Goal: Navigation & Orientation: Find specific page/section

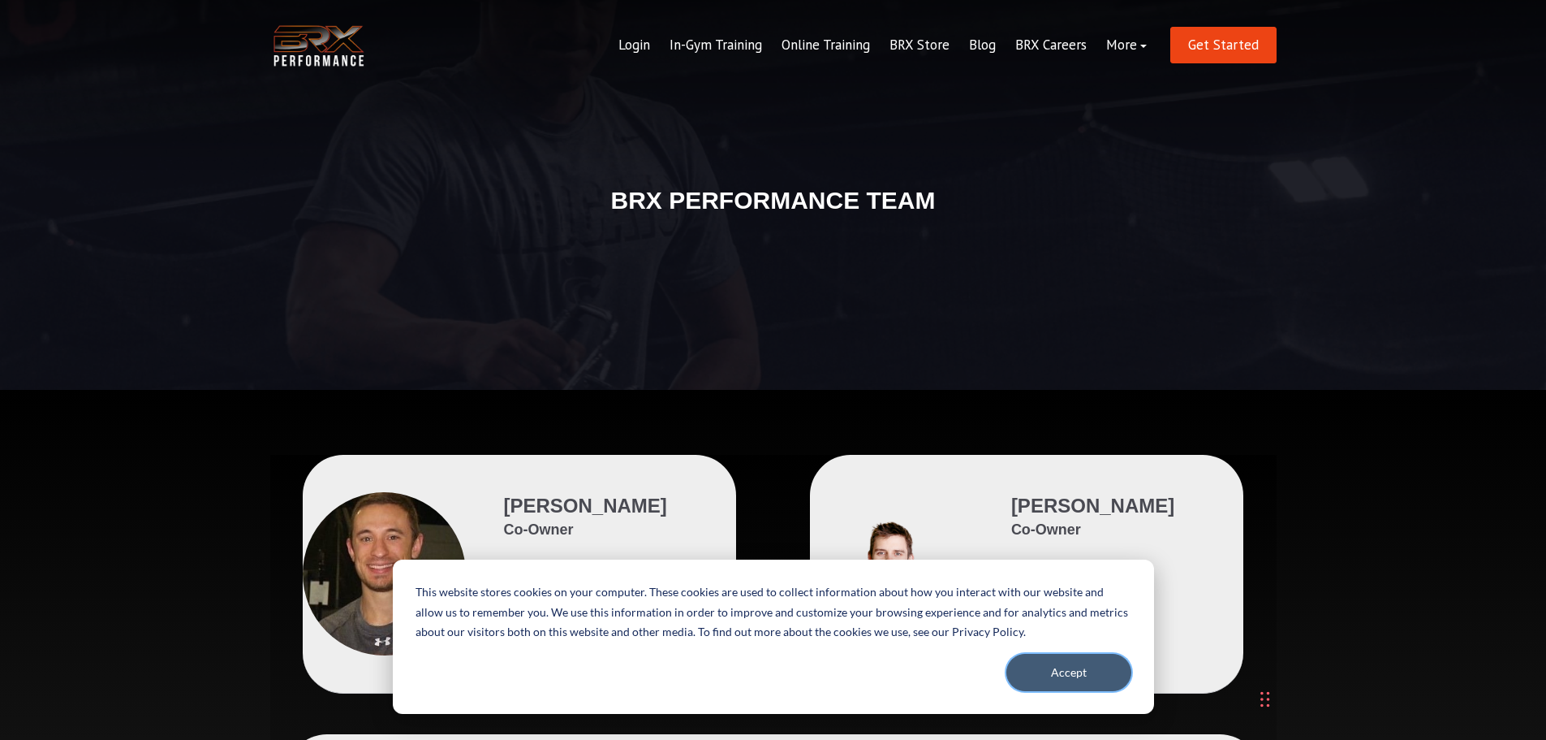
click at [1076, 674] on button "Accept" at bounding box center [1069, 671] width 125 height 37
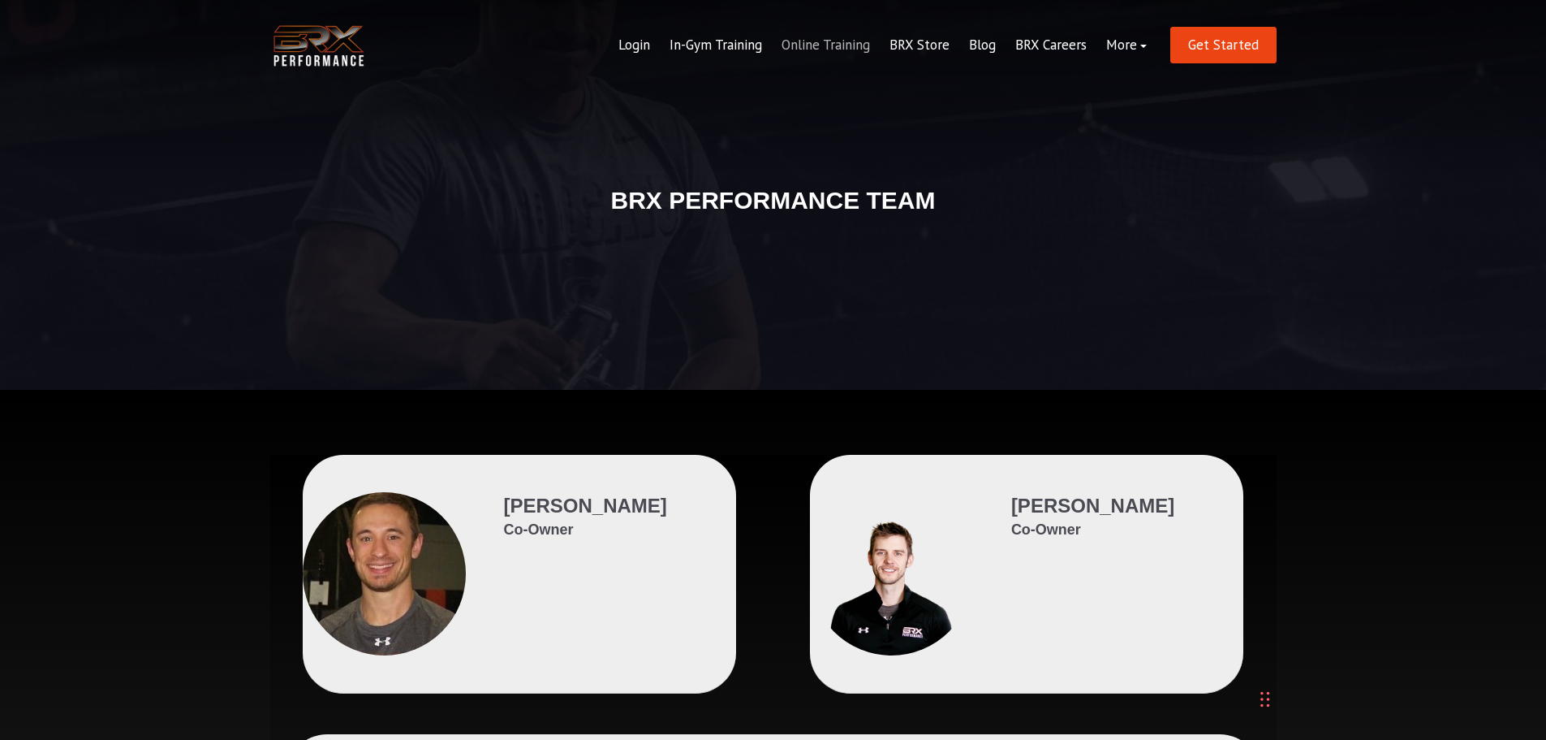
click at [834, 38] on link "Online Training" at bounding box center [826, 45] width 108 height 39
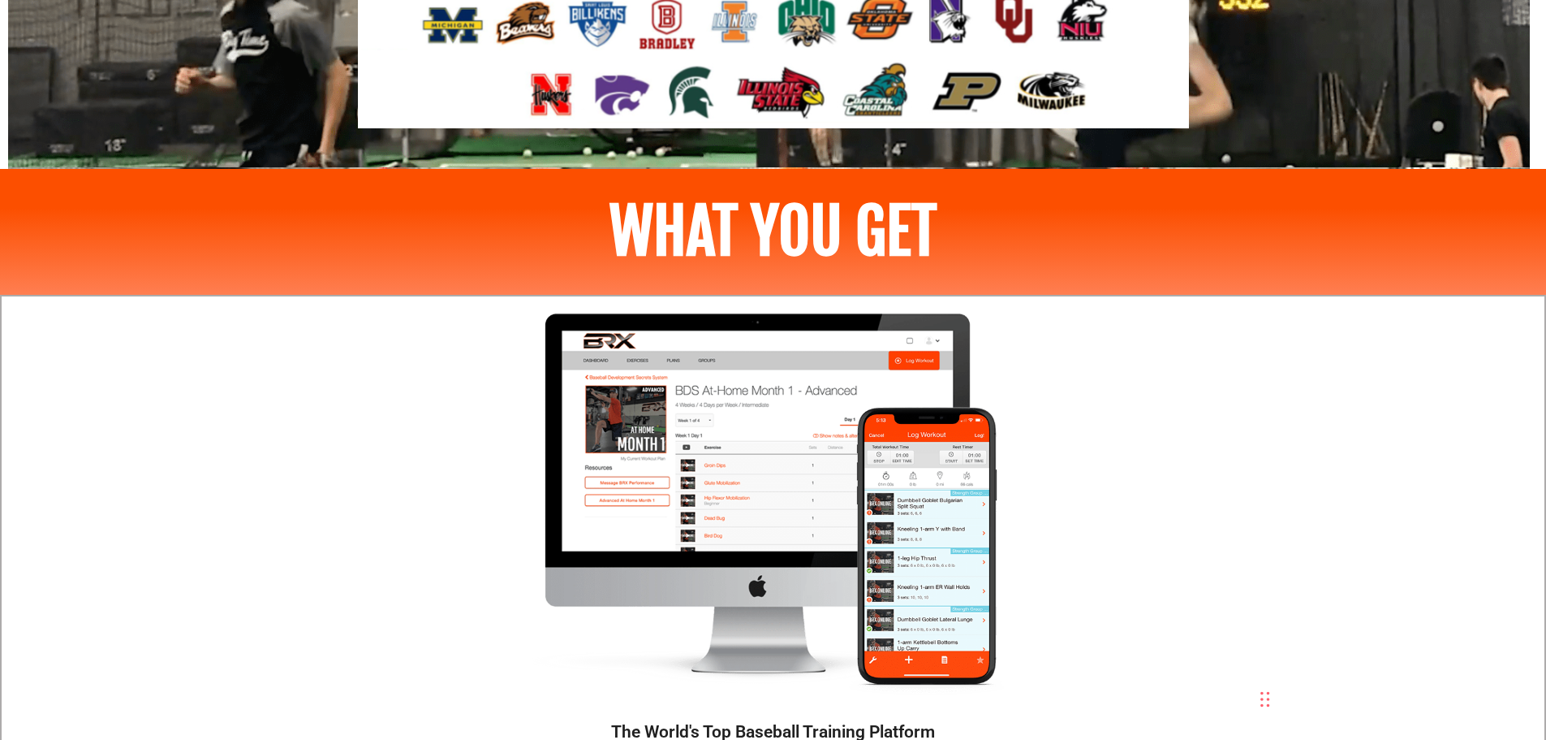
scroll to position [2029, 0]
